Goal: Task Accomplishment & Management: Complete application form

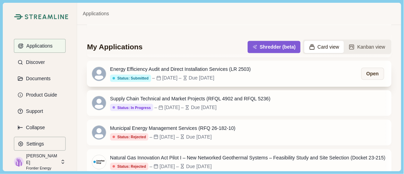
scroll to position [155, 0]
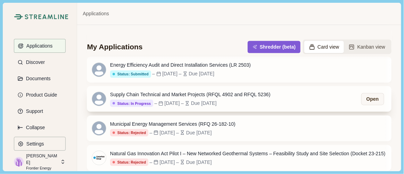
click at [245, 107] on div "Supply Chain Technical and Market Projects (RFQL 4902 and RFQL 5236) Status: In…" at bounding box center [239, 99] width 304 height 26
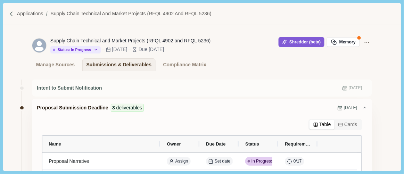
click at [14, 11] on img at bounding box center [12, 14] width 6 height 6
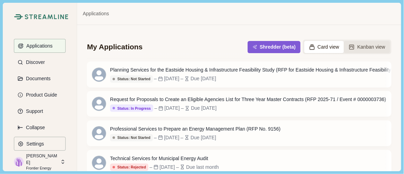
click at [353, 48] on button "Kanban view" at bounding box center [367, 47] width 46 height 12
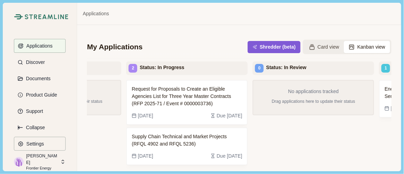
click at [294, 144] on div "No applications tracked Drag applications here to update their status" at bounding box center [314, 141] width 122 height 122
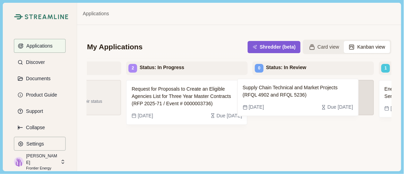
drag, startPoint x: 169, startPoint y: 148, endPoint x: 284, endPoint y: 97, distance: 125.3
click at [284, 97] on div "3 Status: Not Started Planning Services for the Eastside Housing & Infrastructu…" at bounding box center [239, 151] width 304 height 178
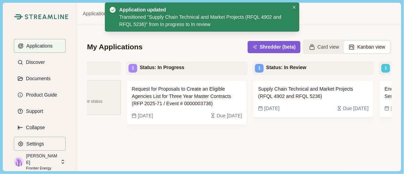
click at [324, 149] on div "Supply Chain Technical and Market Projects (RFQL 4902 and RFQL 5236) [DATE] Due…" at bounding box center [314, 141] width 122 height 122
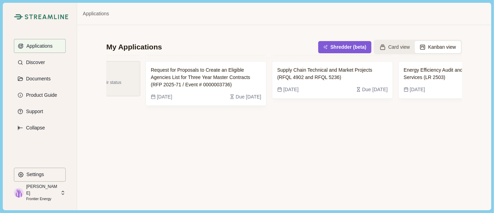
scroll to position [0, 214]
drag, startPoint x: 391, startPoint y: 2, endPoint x: 250, endPoint y: 134, distance: 193.5
click at [250, 134] on div "Request for Proposals to Create an Eligible Agencies List for Three Year Master…" at bounding box center [206, 135] width 122 height 149
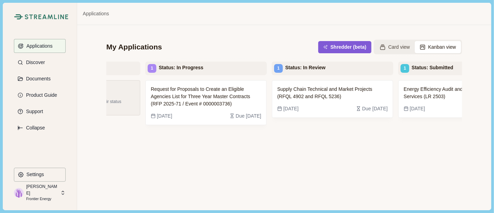
click at [293, 174] on div "Supply Chain Technical and Market Projects (RFQL 4902 and RFQL 5236) [DATE] Due…" at bounding box center [333, 154] width 122 height 149
click at [53, 44] on button "Applications" at bounding box center [40, 46] width 52 height 14
click at [380, 46] on icon at bounding box center [383, 47] width 6 height 6
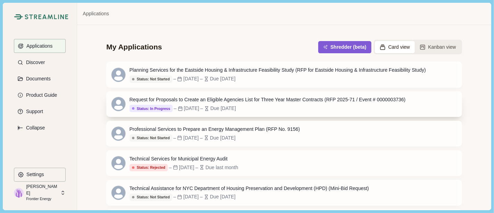
click at [240, 99] on div "Request for Proposals to Create an Eligible Agencies List for Three Year Master…" at bounding box center [268, 99] width 276 height 7
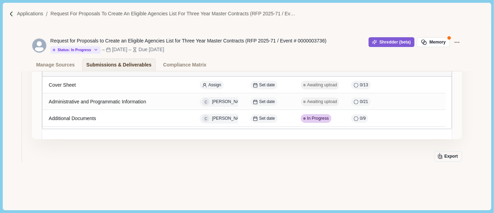
scroll to position [81, 0]
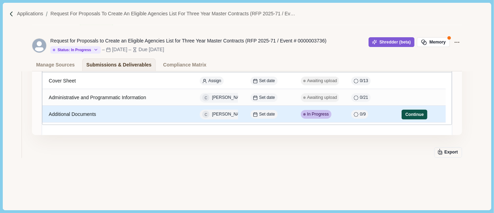
click at [404, 114] on button "Continue" at bounding box center [415, 114] width 26 height 10
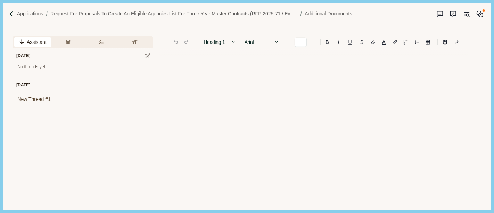
scroll to position [346, 0]
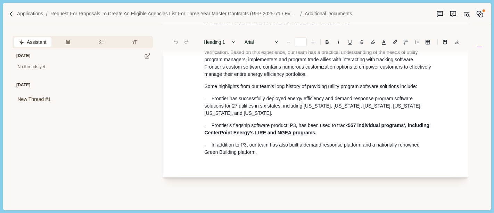
click at [269, 144] on p "· In addition to P3, our team has also built a demand response platform and a n…" at bounding box center [319, 148] width 229 height 15
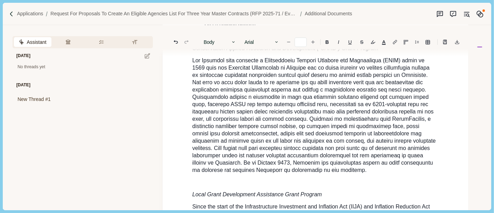
scroll to position [375, 0]
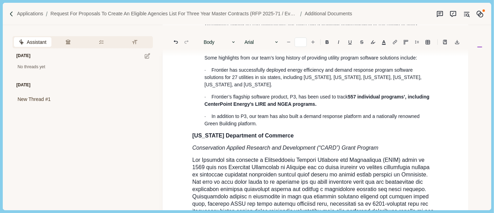
click at [193, 132] on span "[US_STATE] Department of Commerce" at bounding box center [243, 135] width 101 height 6
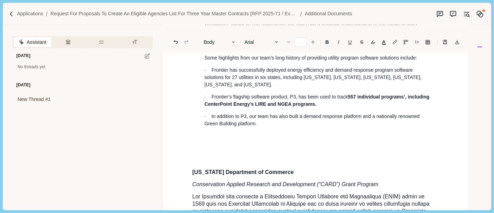
click at [203, 132] on p at bounding box center [316, 135] width 246 height 7
type input "**"
drag, startPoint x: 184, startPoint y: 132, endPoint x: 281, endPoint y: 131, distance: 96.6
click at [281, 131] on div "1. Brief summary of your organization : how long in business, mission/vision, a…" at bounding box center [316, 70] width 256 height 735
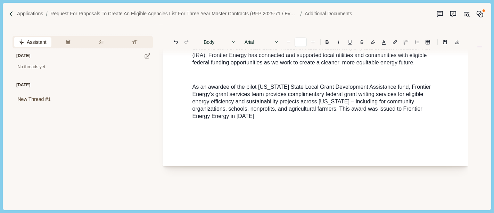
scroll to position [684, 0]
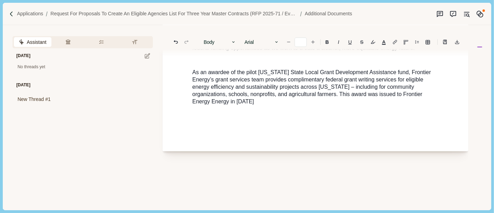
click at [250, 96] on p "As an awardee of the pilot [US_STATE] State Local Grant Development Assistance …" at bounding box center [316, 87] width 246 height 36
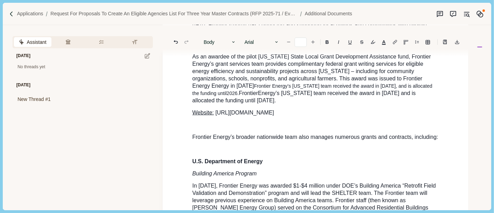
scroll to position [688, 0]
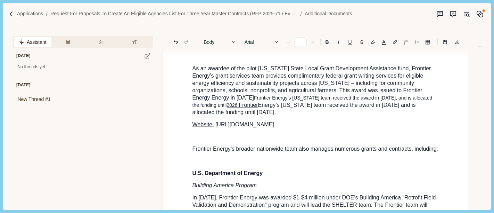
click at [227, 102] on link "2026. Frontier" at bounding box center [242, 105] width 31 height 6
click at [238, 107] on p "As an awardee of the pilot [US_STATE] State Local Grant Development Assistance …" at bounding box center [316, 90] width 246 height 51
type input "**"
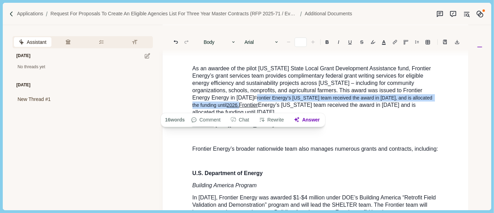
drag, startPoint x: 244, startPoint y: 90, endPoint x: 228, endPoint y: 101, distance: 19.6
click at [228, 101] on p "As an awardee of the pilot [US_STATE] State Local Grant Development Assistance …" at bounding box center [316, 90] width 246 height 51
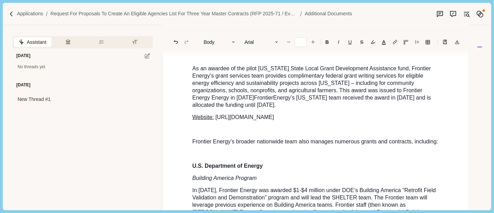
type input "**"
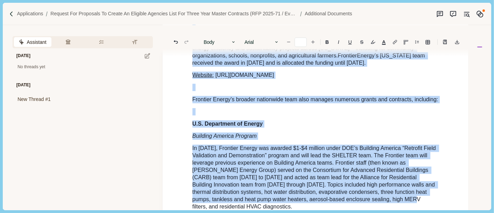
scroll to position [818, 0]
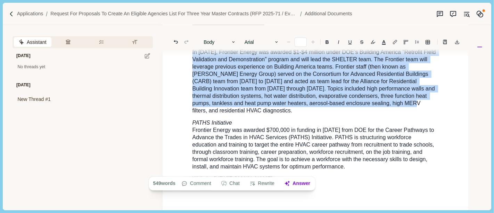
drag, startPoint x: 186, startPoint y: 123, endPoint x: 341, endPoint y: 172, distance: 162.7
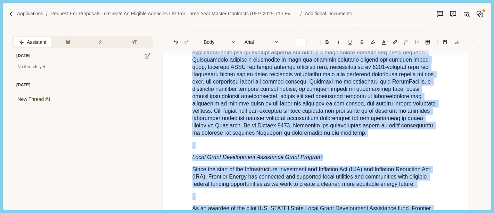
scroll to position [394, 0]
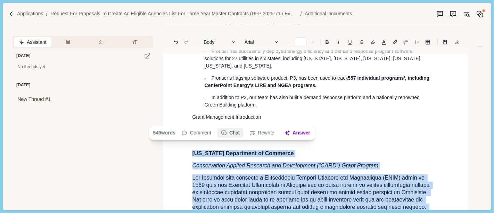
click at [224, 134] on button "Chat" at bounding box center [230, 133] width 26 height 10
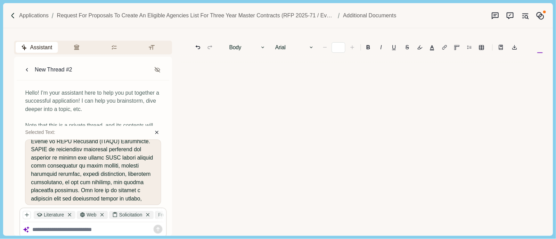
scroll to position [687, 0]
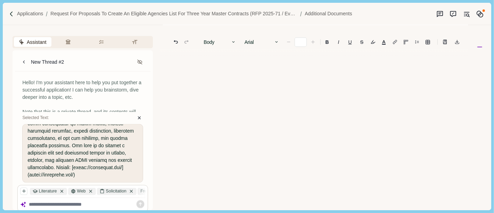
click at [74, 174] on div at bounding box center [87, 204] width 116 height 9
click at [404, 174] on div at bounding box center [479, 117] width 13 height 185
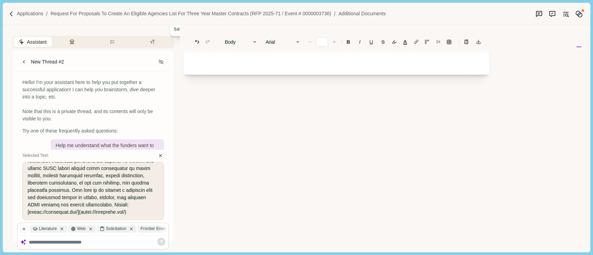
scroll to position [511, 0]
drag, startPoint x: 490, startPoint y: 0, endPoint x: 67, endPoint y: 244, distance: 487.9
click at [67, 174] on textarea at bounding box center [98, 243] width 138 height 6
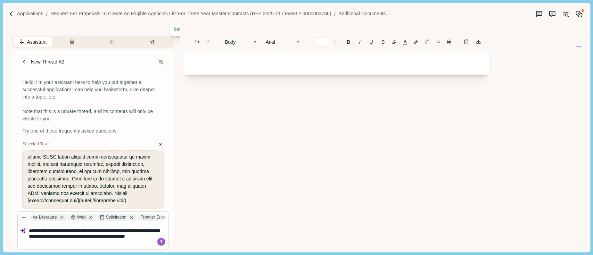
scroll to position [0, 0]
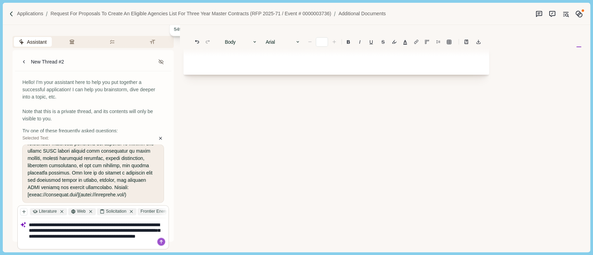
type textarea "**********"
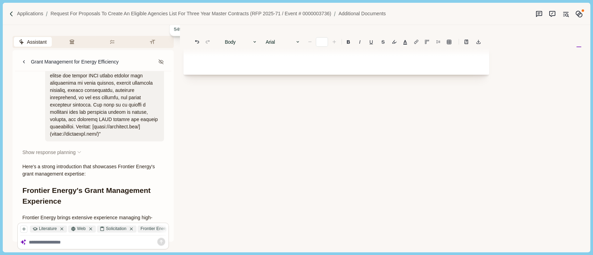
scroll to position [679, 0]
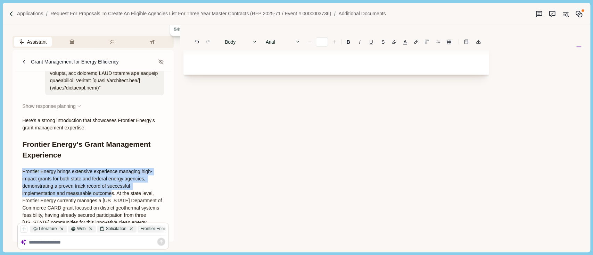
drag, startPoint x: 105, startPoint y: 135, endPoint x: 39, endPoint y: 119, distance: 68.7
copy span "Frontier Energy brings extensive experience managing high-impact grants for bot…"
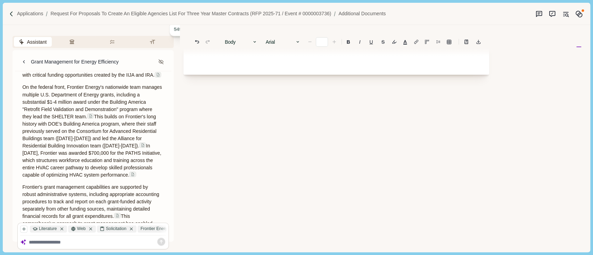
scroll to position [871, 0]
drag, startPoint x: 25, startPoint y: 140, endPoint x: 100, endPoint y: 201, distance: 96.2
click at [100, 174] on p "Frontier's grant management capabilities are supported by robust administrative…" at bounding box center [93, 212] width 142 height 58
drag, startPoint x: 60, startPoint y: 179, endPoint x: 89, endPoint y: 205, distance: 38.4
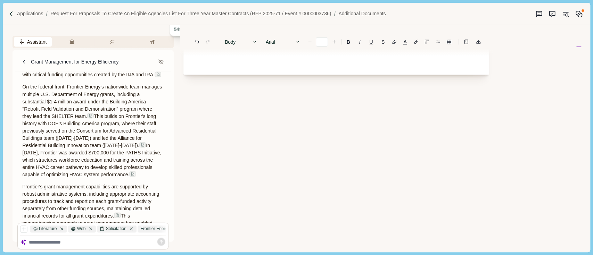
click at [89, 174] on p "Frontier's grant management capabilities are supported by robust administrative…" at bounding box center [93, 212] width 142 height 58
click at [74, 174] on p "Frontier's grant management capabilities are supported by robust administrative…" at bounding box center [93, 212] width 142 height 58
drag, startPoint x: 81, startPoint y: 194, endPoint x: 86, endPoint y: 199, distance: 7.4
click at [86, 174] on p "Frontier's grant management capabilities are supported by robust administrative…" at bounding box center [93, 212] width 142 height 58
